Goal: Communication & Community: Answer question/provide support

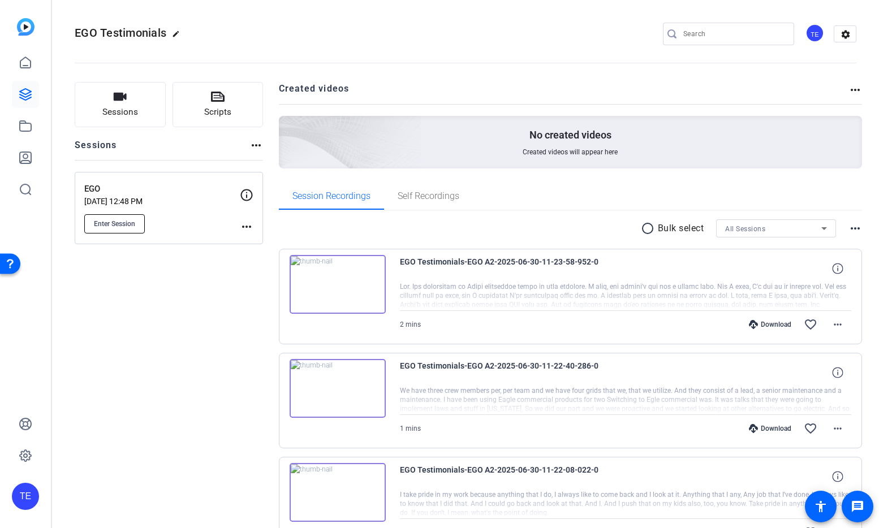
click at [129, 221] on span "Enter Session" at bounding box center [114, 223] width 41 height 9
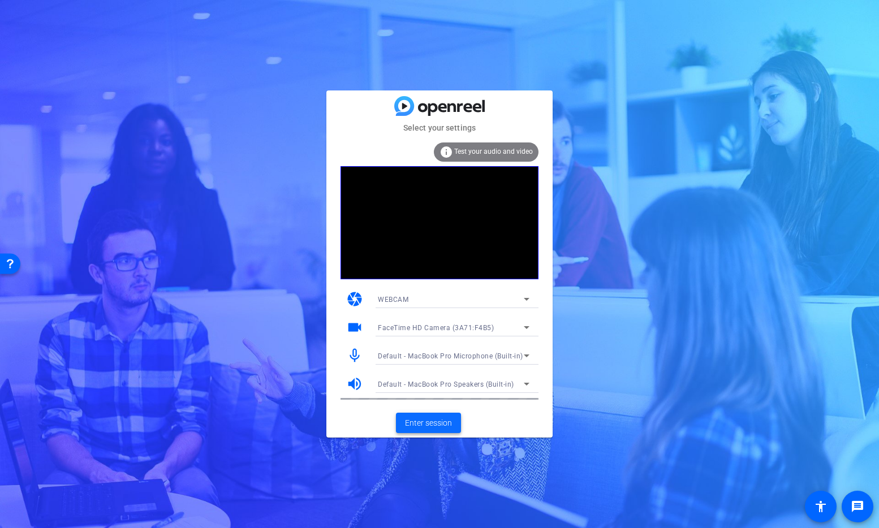
click at [434, 424] on span "Enter session" at bounding box center [428, 423] width 47 height 12
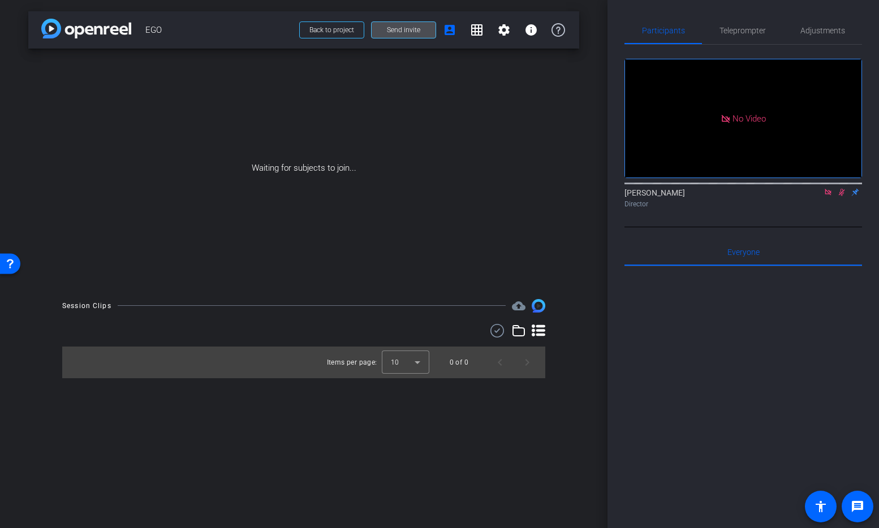
click at [410, 31] on span "Send invite" at bounding box center [403, 29] width 33 height 9
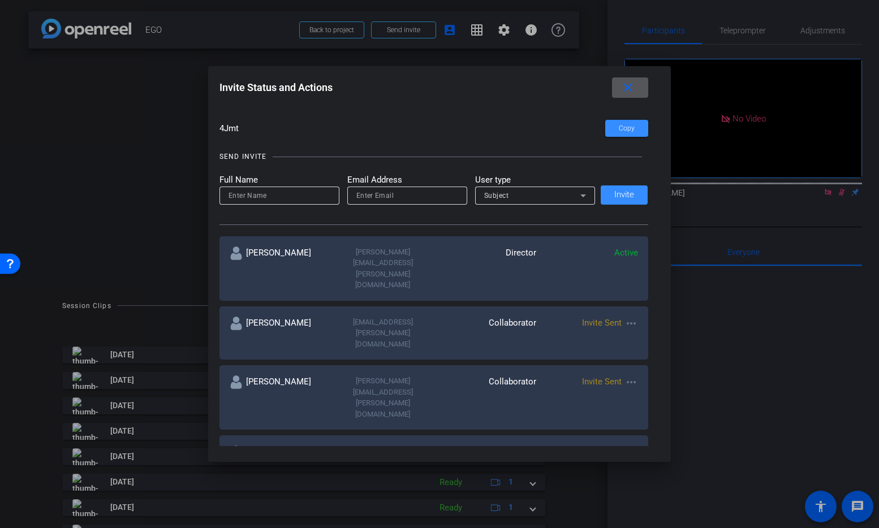
scroll to position [80, 0]
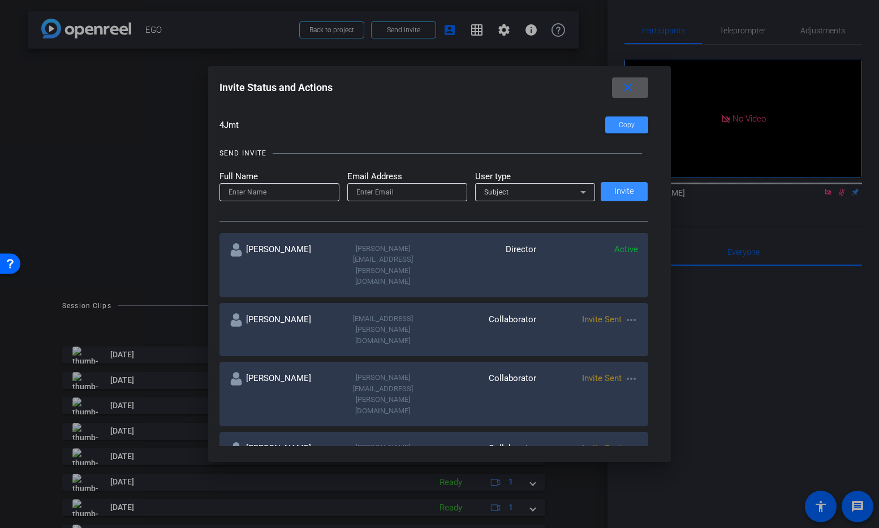
click at [629, 313] on mat-icon "more_horiz" at bounding box center [631, 320] width 14 height 14
click at [653, 321] on span "Re-Send Invite" at bounding box center [675, 320] width 85 height 14
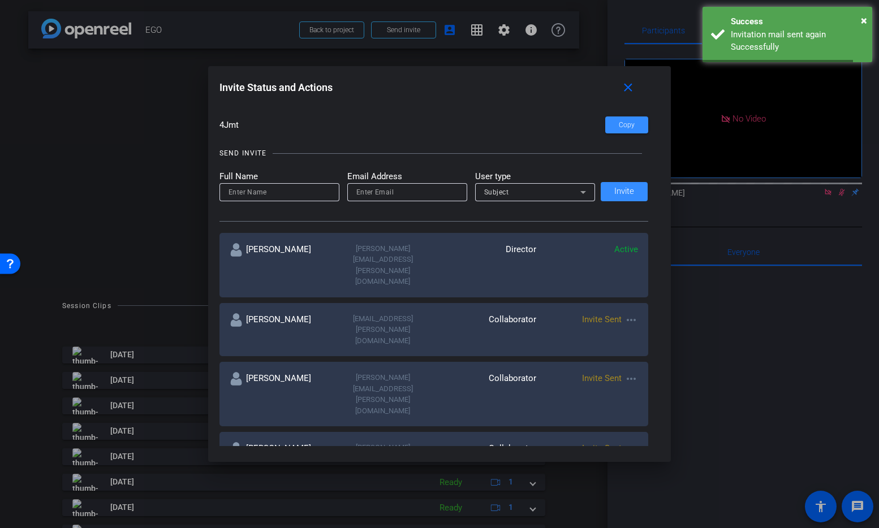
click at [628, 442] on mat-icon "more_horiz" at bounding box center [631, 449] width 14 height 14
click at [641, 401] on span "Re-Send Invite" at bounding box center [675, 399] width 85 height 14
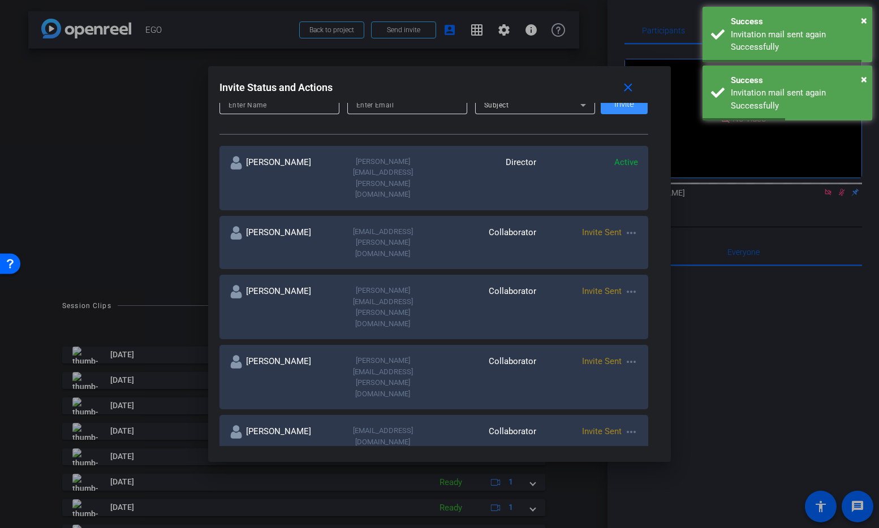
scroll to position [168, 0]
click at [631, 424] on mat-icon "more_horiz" at bounding box center [631, 431] width 14 height 14
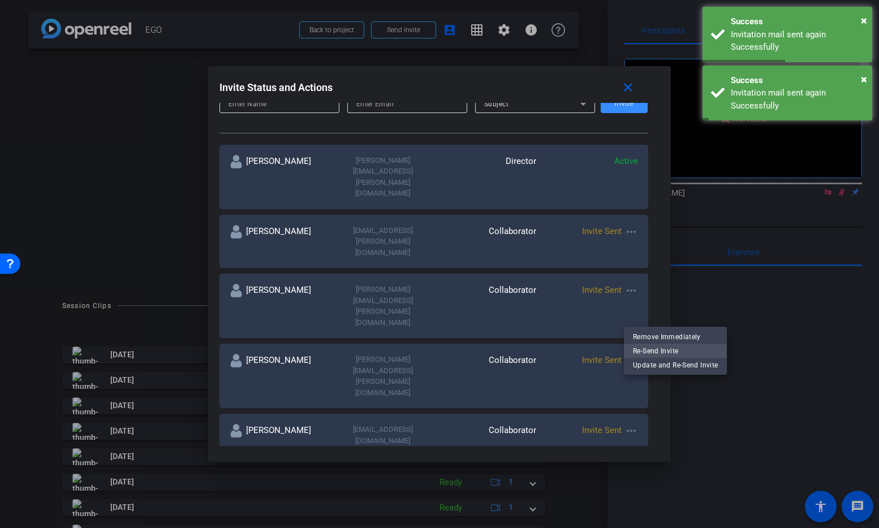
click at [644, 351] on span "Re-Send Invite" at bounding box center [675, 351] width 85 height 14
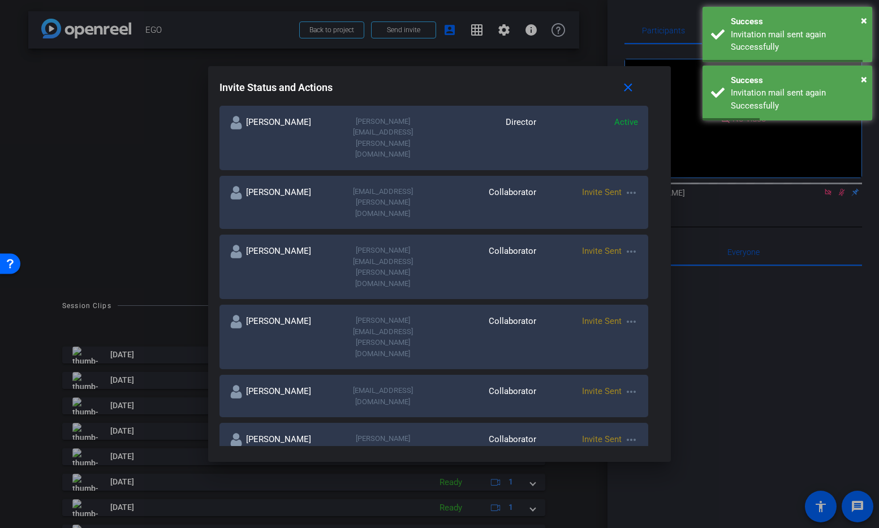
scroll to position [218, 0]
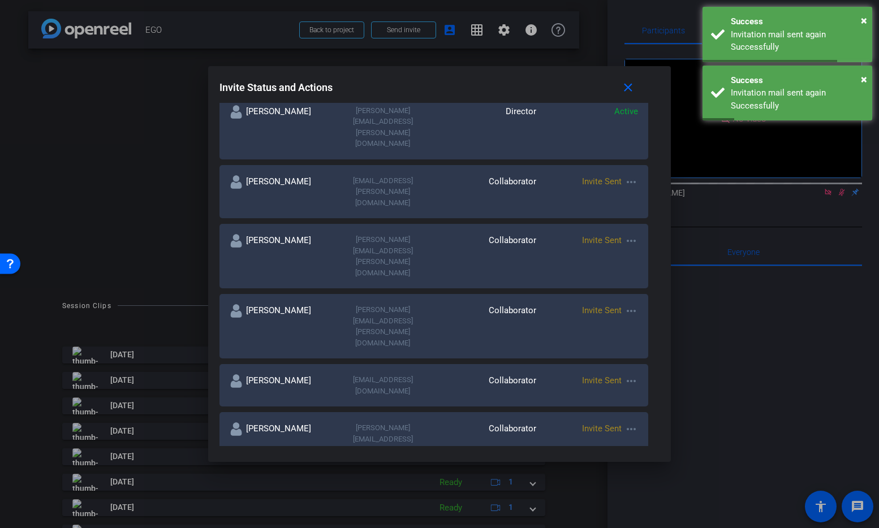
click at [633, 493] on mat-icon "more_horiz" at bounding box center [631, 500] width 14 height 14
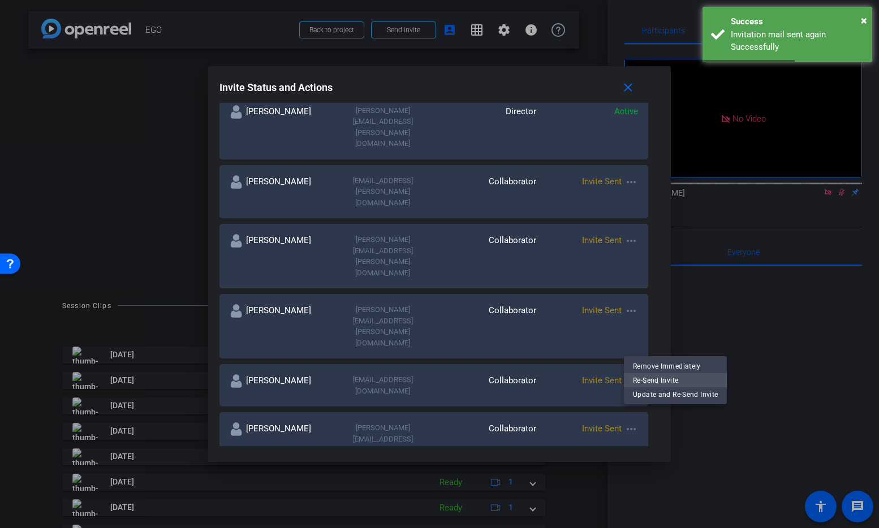
click at [643, 382] on span "Re-Send Invite" at bounding box center [675, 380] width 85 height 14
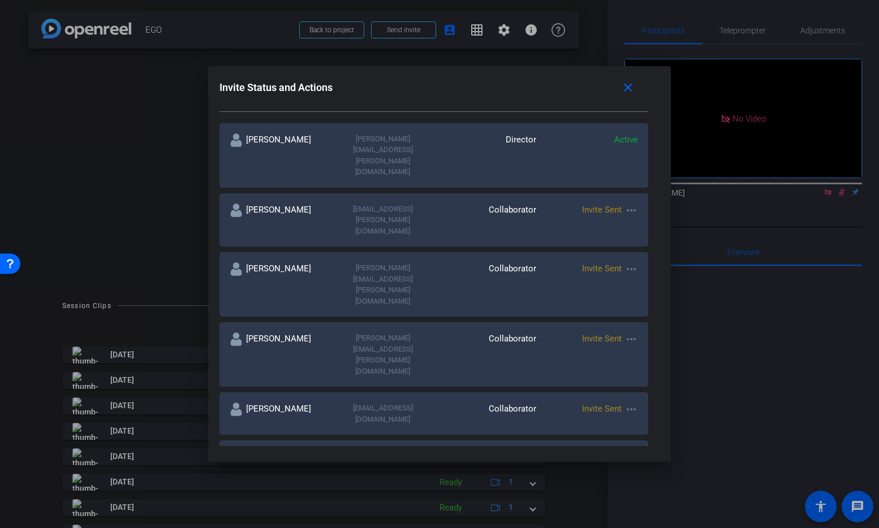
scroll to position [220, 0]
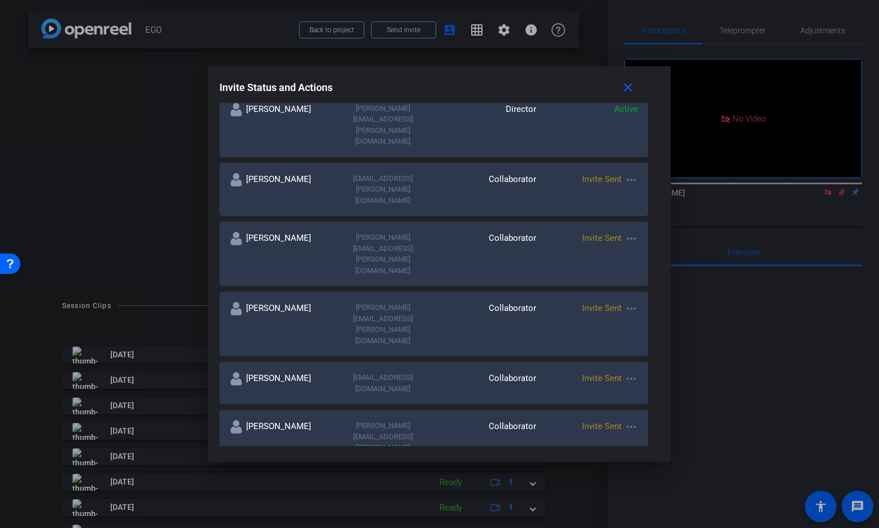
paste input "olivia.witherspoon@rainforgrowth.com"
type input "olivia.witherspoon@rainforgrowth.com"
click at [500, 412] on mat-option "All Teams" at bounding box center [545, 413] width 206 height 18
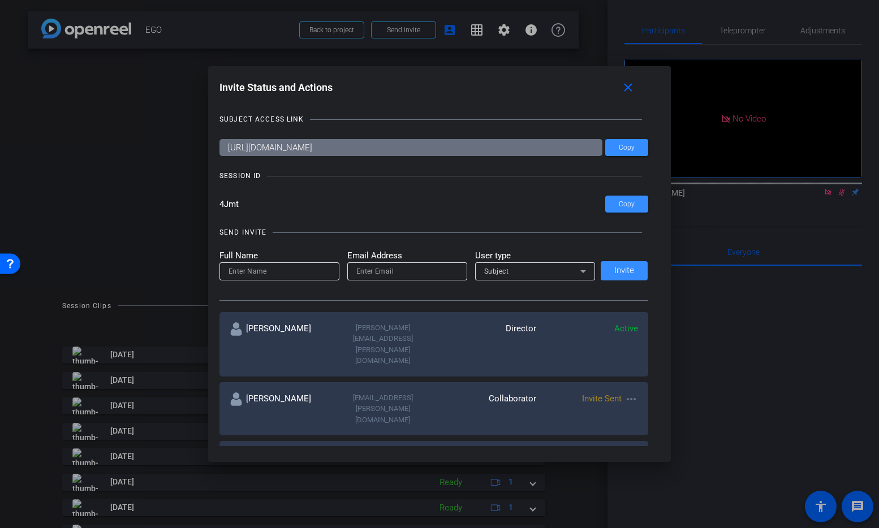
scroll to position [0, 0]
click at [381, 275] on input "email" at bounding box center [407, 272] width 102 height 14
paste input "olivia.witherspoon@rainforgrowth.com"
type input "olivia.witherspoon@rainforgrowth.com"
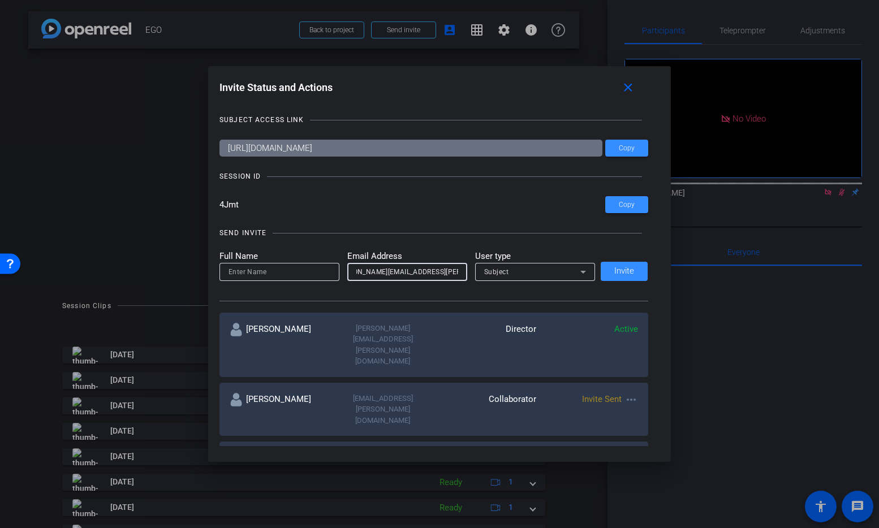
scroll to position [0, 0]
click at [292, 275] on input at bounding box center [279, 272] width 102 height 14
type input "Olivia Witherspoon"
click at [582, 271] on icon at bounding box center [583, 272] width 6 height 3
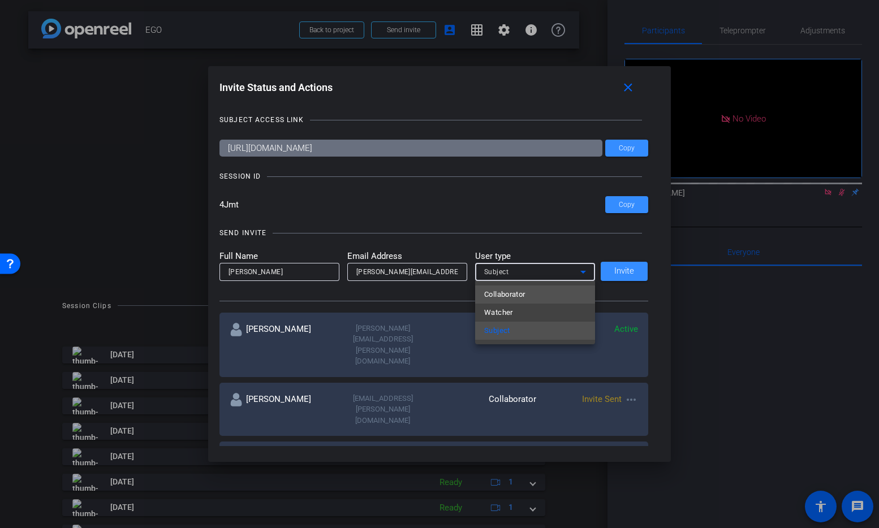
click at [531, 295] on mat-option "Collaborator" at bounding box center [535, 295] width 120 height 18
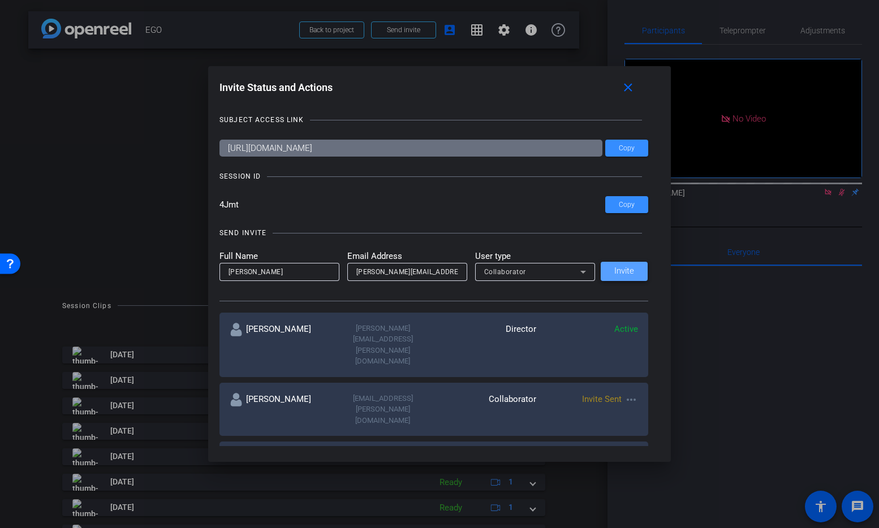
click at [624, 271] on span "Invite" at bounding box center [624, 271] width 20 height 8
drag, startPoint x: 243, startPoint y: 206, endPoint x: 217, endPoint y: 205, distance: 26.1
click at [217, 205] on div "Invite Status and Actions close SUBJECT ACCESS LINK https://capture.openreel.co…" at bounding box center [439, 261] width 463 height 391
click at [623, 89] on mat-icon "close" at bounding box center [628, 88] width 14 height 14
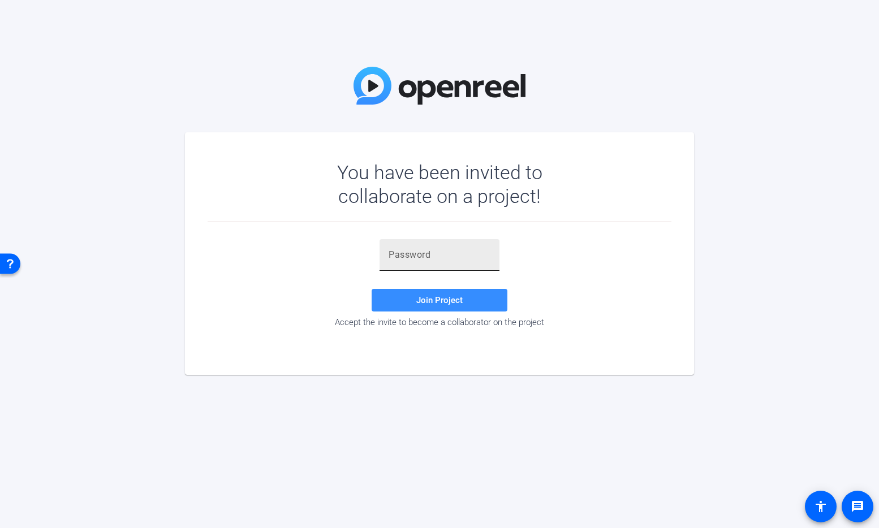
click at [438, 258] on input "text" at bounding box center [439, 255] width 102 height 14
paste input "4Jmt"
type input "4Jmt"
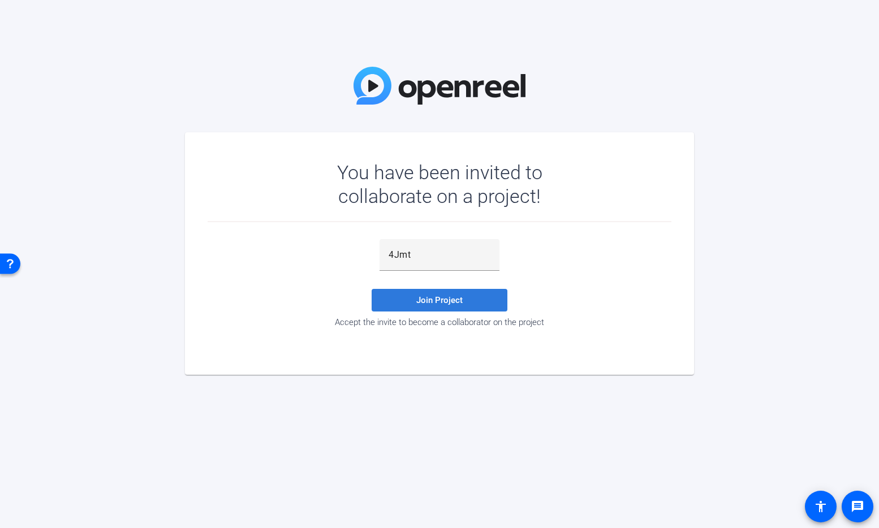
click at [434, 299] on span "Join Project" at bounding box center [439, 300] width 46 height 10
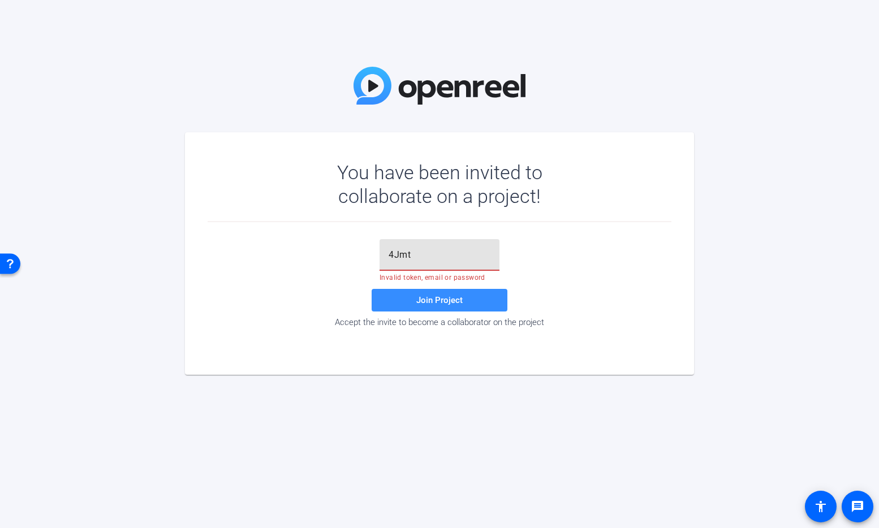
drag, startPoint x: 421, startPoint y: 255, endPoint x: 408, endPoint y: 241, distance: 19.2
click at [408, 241] on div "4Jmt" at bounding box center [439, 255] width 102 height 32
paste input "O3RPkT"
type input "O3RPkT"
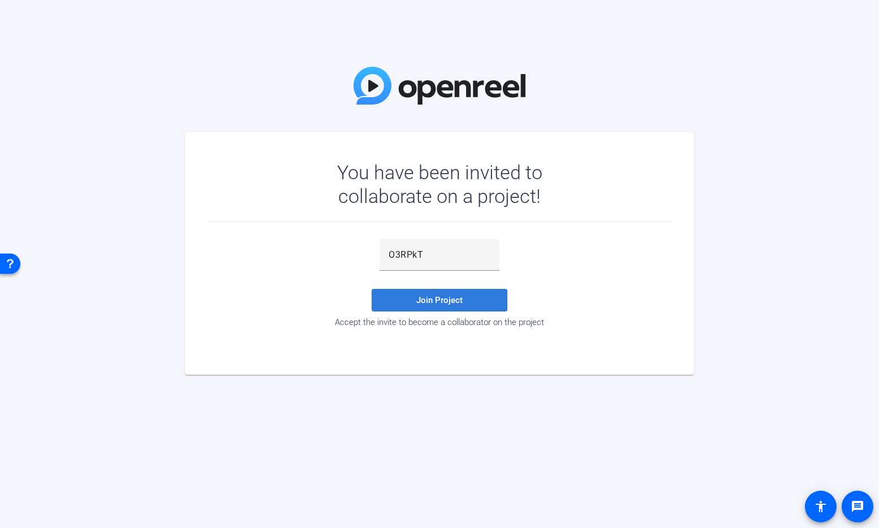
click at [438, 301] on span "Join Project" at bounding box center [439, 300] width 46 height 10
